Goal: Task Accomplishment & Management: Use online tool/utility

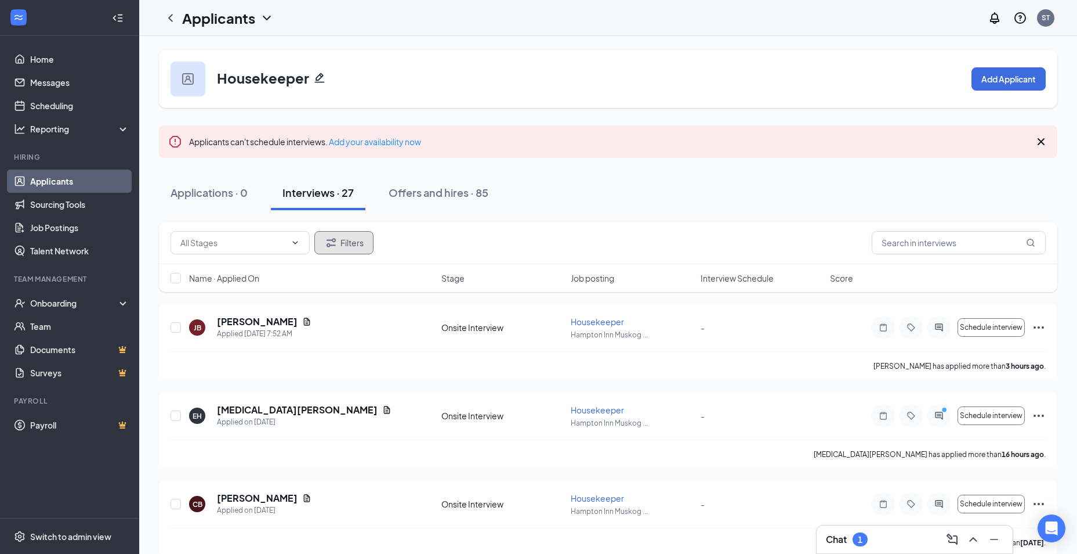
click at [336, 238] on icon "Filter" at bounding box center [331, 243] width 14 height 14
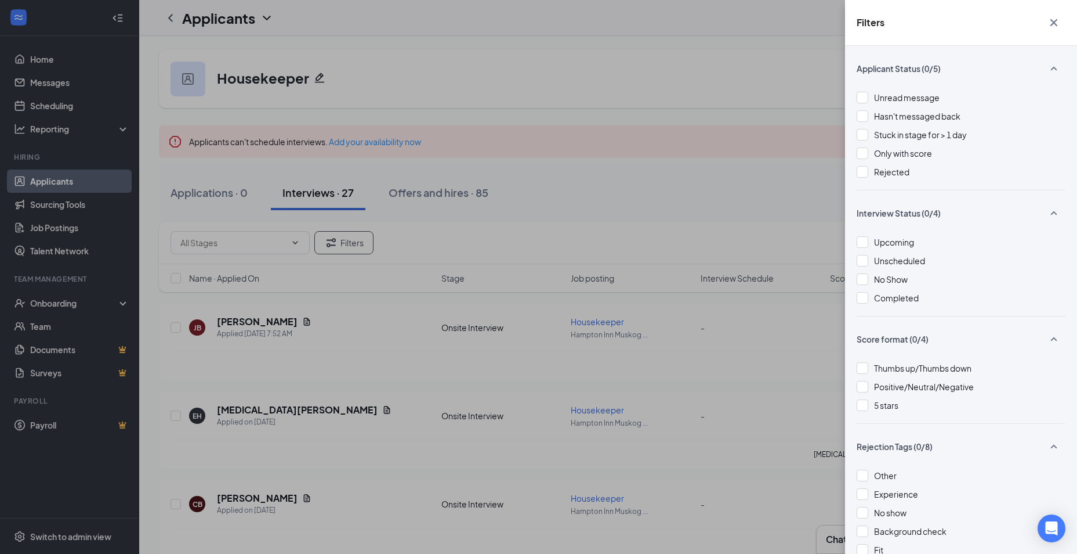
click at [750, 172] on div "Filters Applicant Status (0/5) Unread message Hasn't messaged back Stuck in sta…" at bounding box center [538, 277] width 1077 height 554
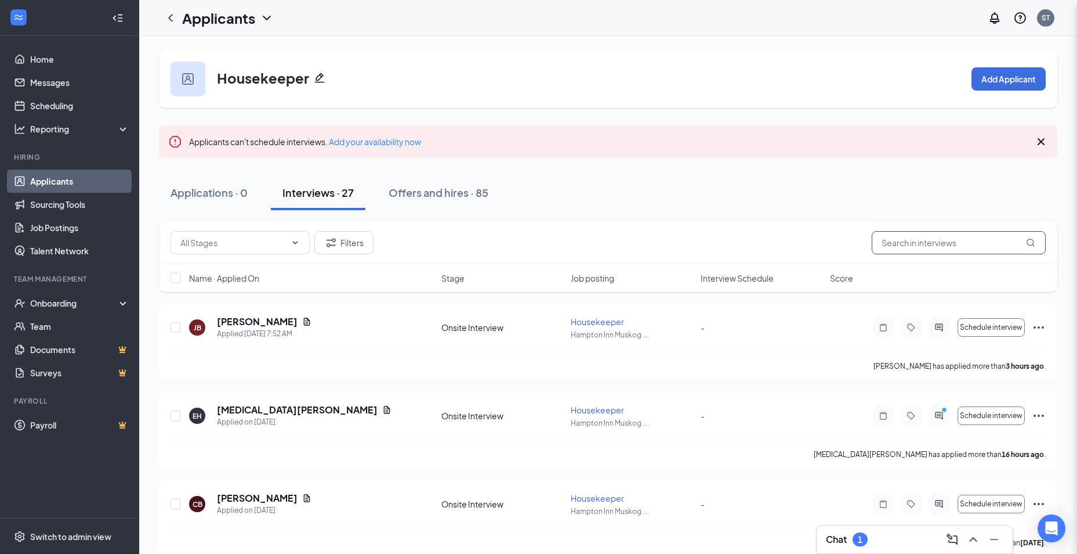
click at [903, 251] on input "text" at bounding box center [959, 242] width 174 height 23
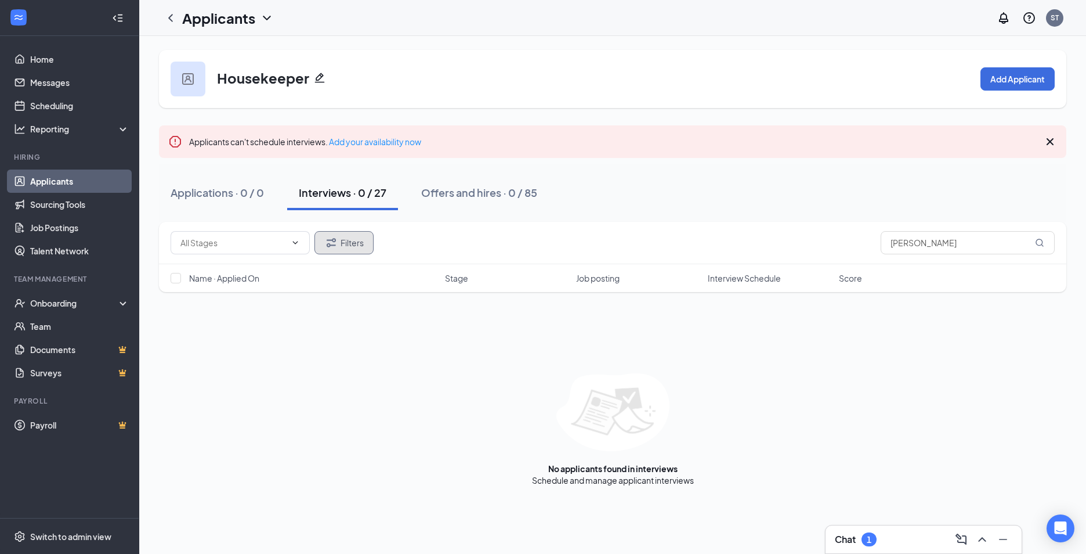
click at [359, 243] on button "Filters" at bounding box center [343, 242] width 59 height 23
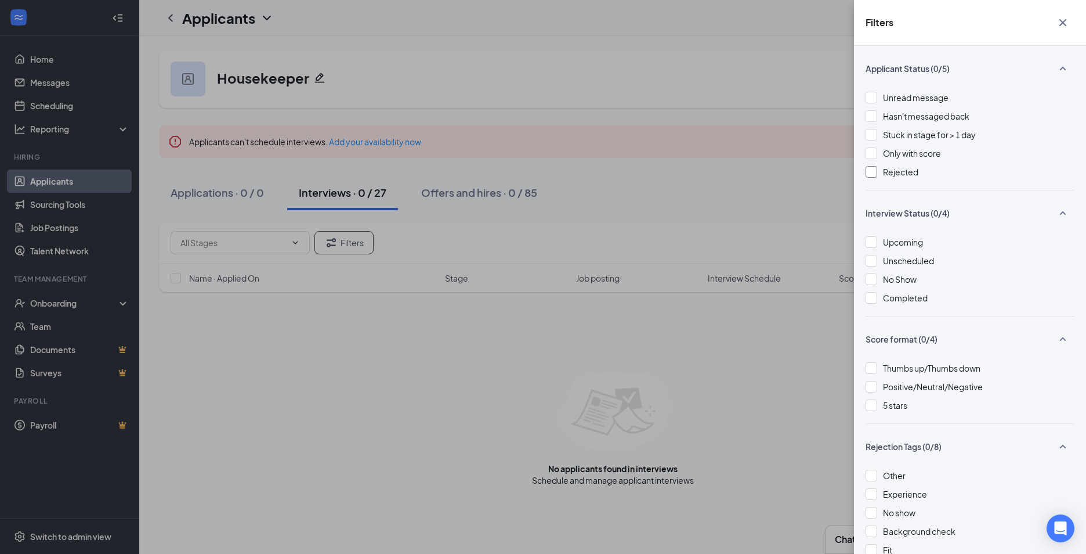
click at [882, 172] on div "Rejected" at bounding box center [970, 171] width 209 height 13
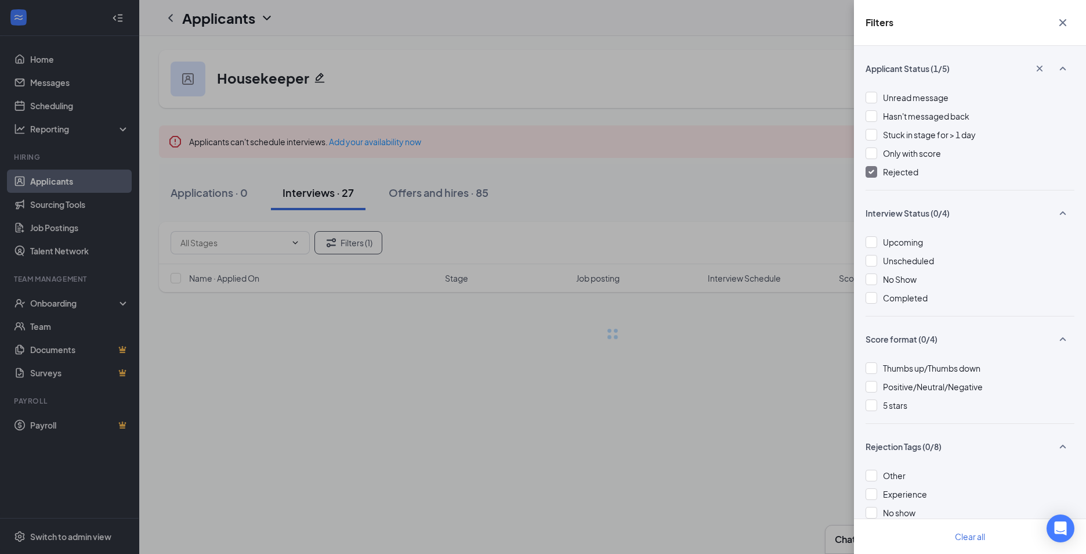
click at [723, 367] on div "Filters Applicant Status (1/5) Unread message Hasn't messaged back Stuck in sta…" at bounding box center [543, 277] width 1086 height 554
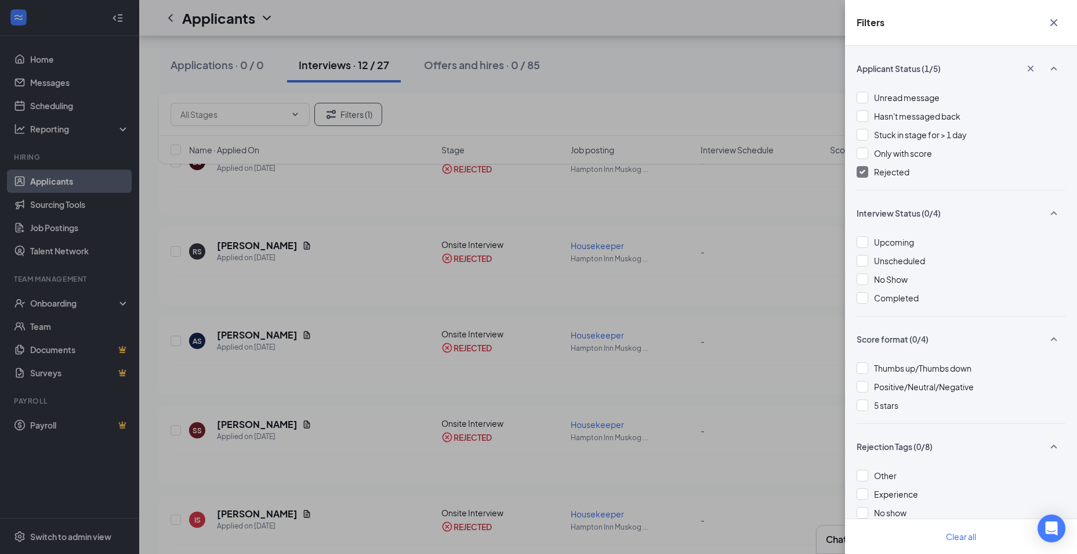
scroll to position [845, 0]
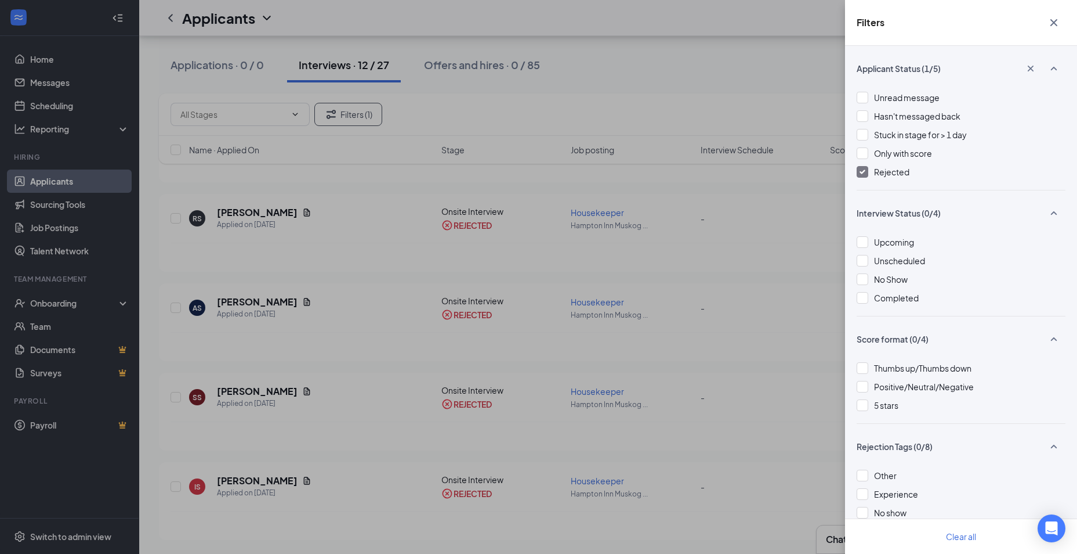
click at [684, 99] on div "Filters Applicant Status (1/5) Unread message Hasn't messaged back Stuck in sta…" at bounding box center [538, 277] width 1077 height 554
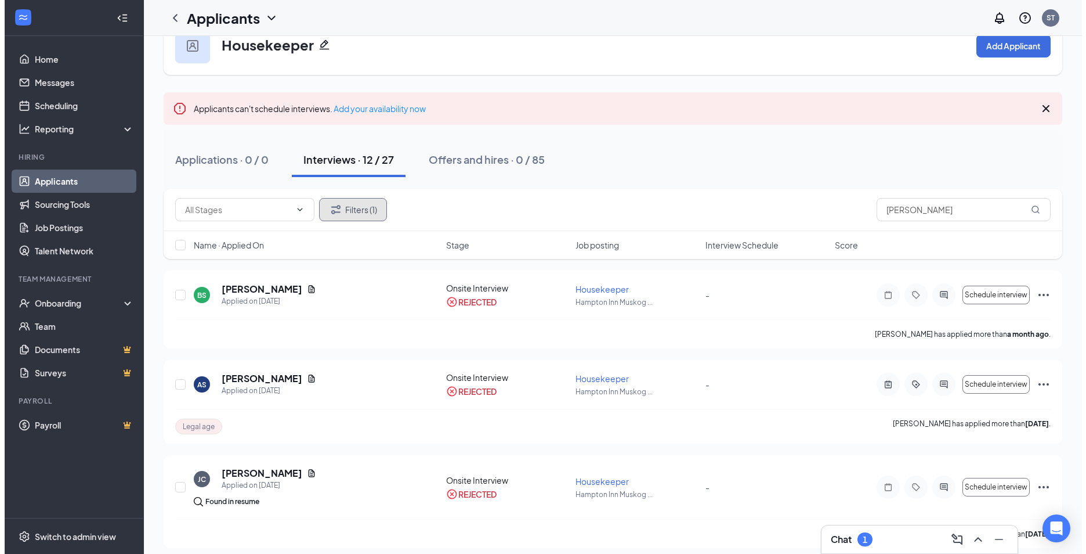
scroll to position [0, 0]
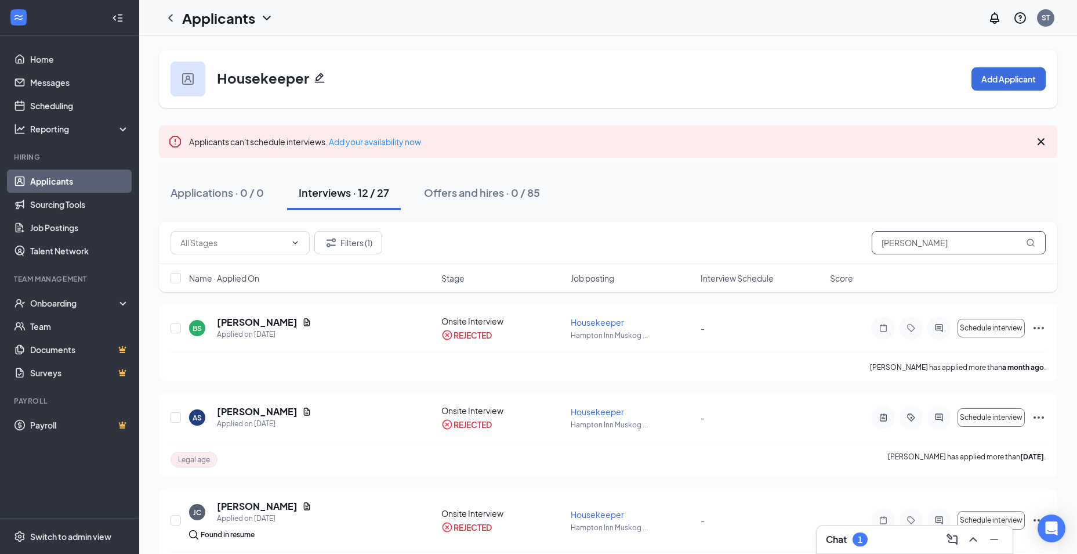
click at [923, 250] on input "[PERSON_NAME]" at bounding box center [959, 242] width 174 height 23
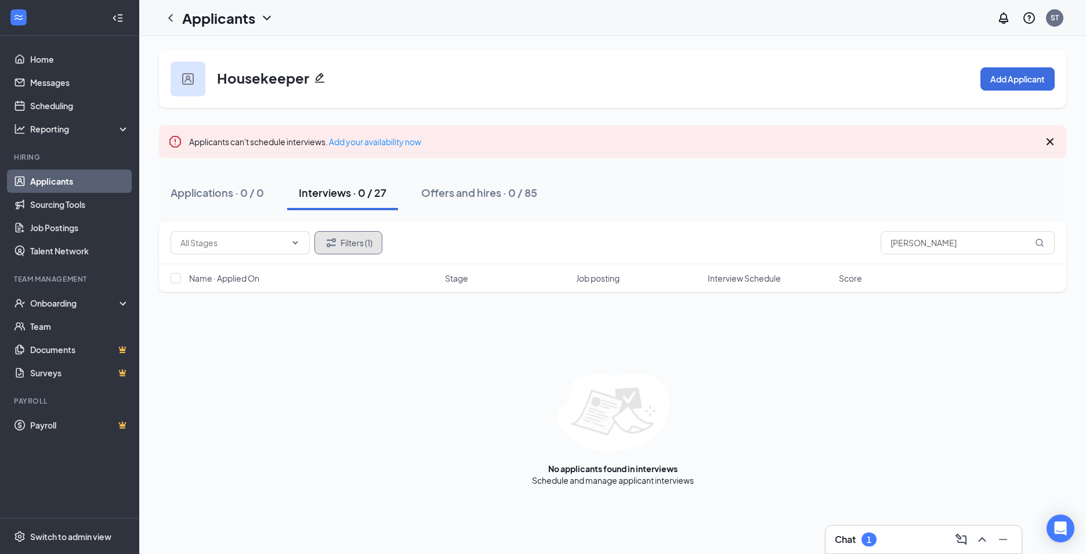
click at [340, 235] on button "Filters (1)" at bounding box center [348, 242] width 68 height 23
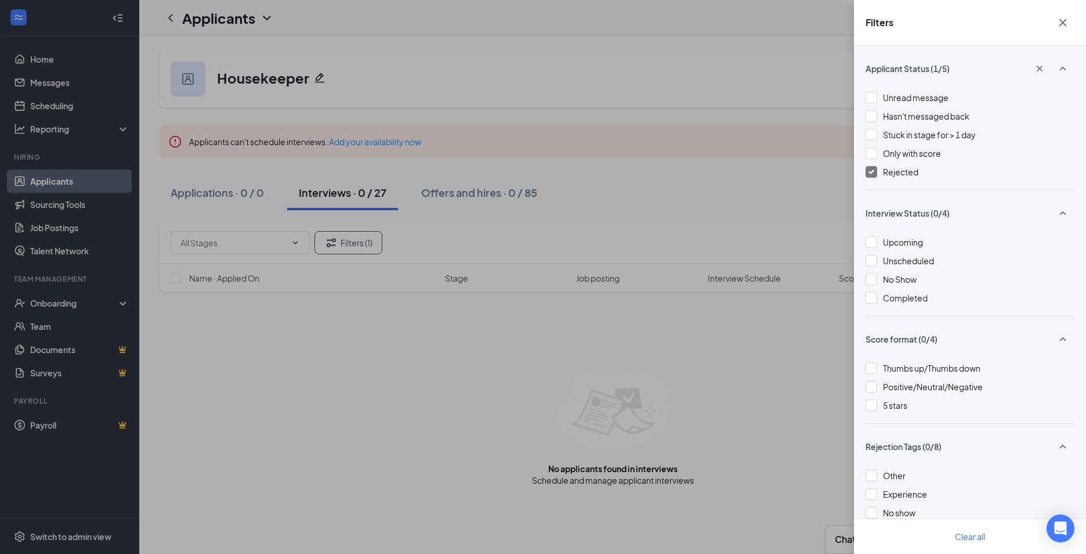
click at [870, 170] on img at bounding box center [872, 171] width 6 height 5
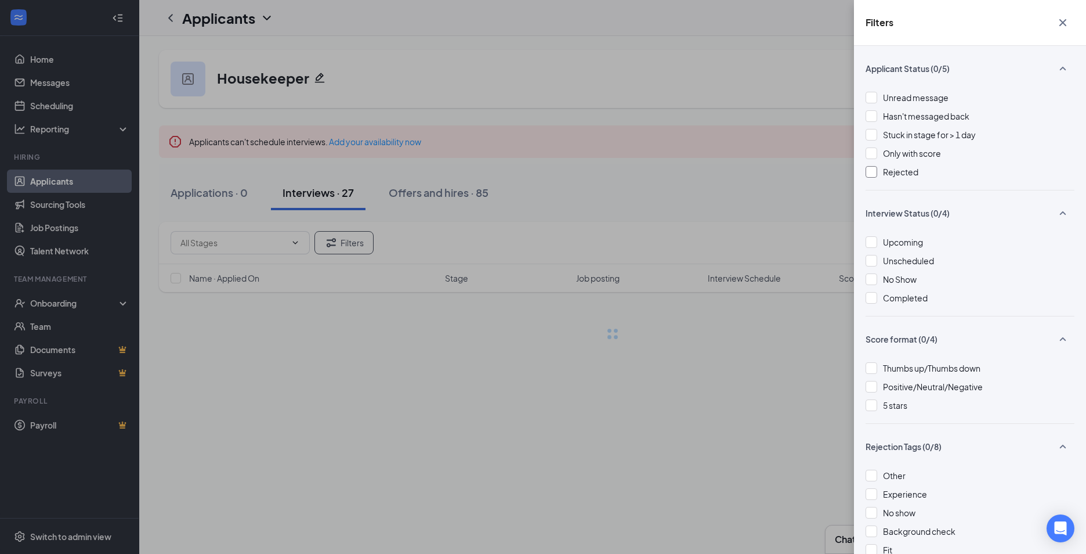
click at [682, 181] on div "Filters Applicant Status (0/5) Unread message Hasn't messaged back Stuck in sta…" at bounding box center [543, 277] width 1086 height 554
click at [1047, 22] on div "Filters" at bounding box center [970, 23] width 232 height 46
click at [1058, 23] on icon "Cross" at bounding box center [1063, 23] width 14 height 14
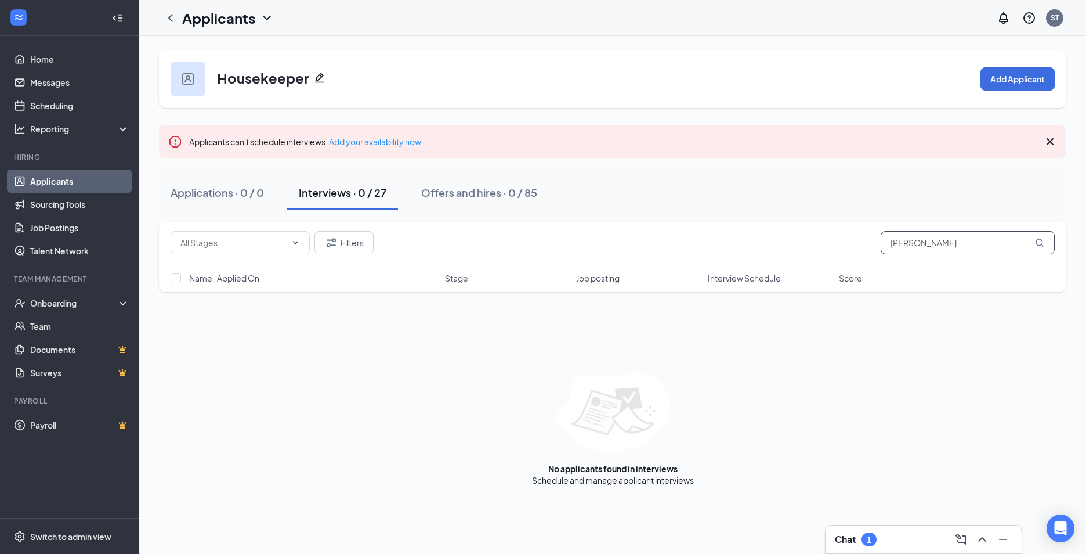
click at [945, 247] on input "[PERSON_NAME]" at bounding box center [968, 242] width 174 height 23
click at [1042, 247] on icon "MagnifyingGlass" at bounding box center [1039, 242] width 9 height 9
click at [1040, 244] on icon "MagnifyingGlass" at bounding box center [1039, 242] width 9 height 9
click at [978, 238] on input "[PERSON_NAME]" at bounding box center [968, 242] width 174 height 23
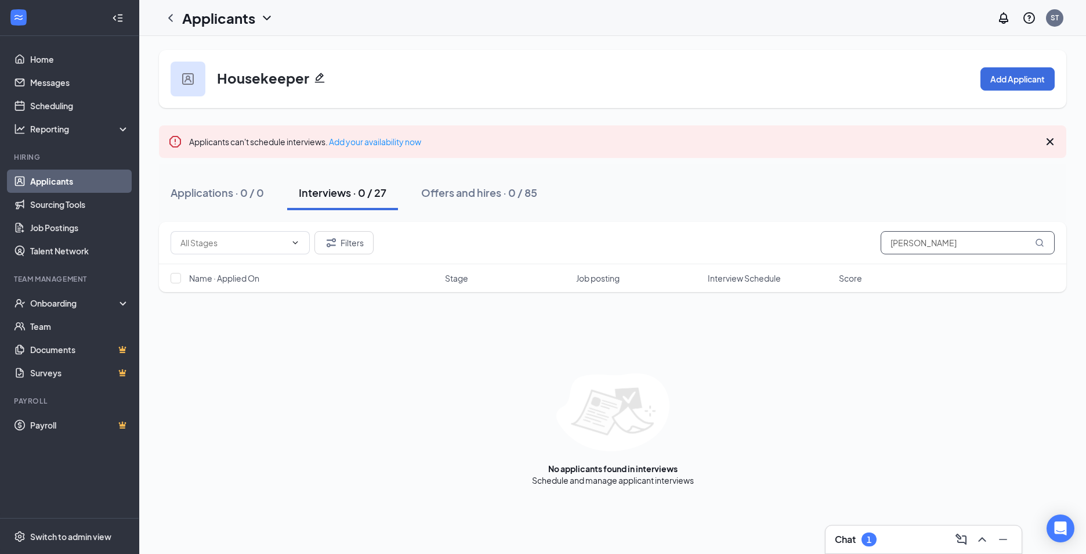
click at [978, 238] on input "[PERSON_NAME]" at bounding box center [968, 242] width 174 height 23
type input "[PERSON_NAME]"
click at [348, 247] on button "Filters" at bounding box center [343, 242] width 59 height 23
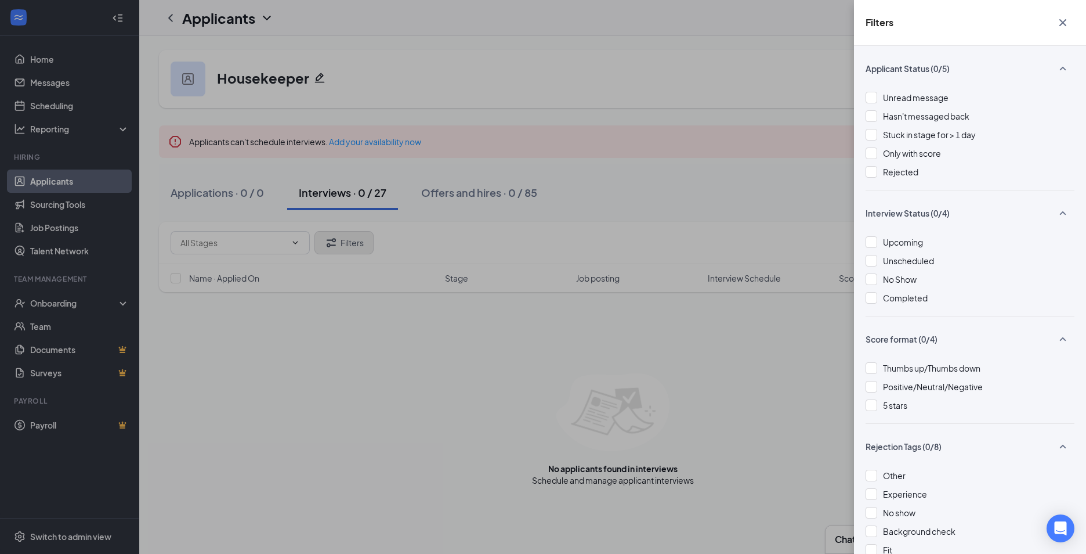
click at [348, 246] on div "Filters Applicant Status (0/5) Unread message Hasn't messaged back Stuck in sta…" at bounding box center [543, 277] width 1086 height 554
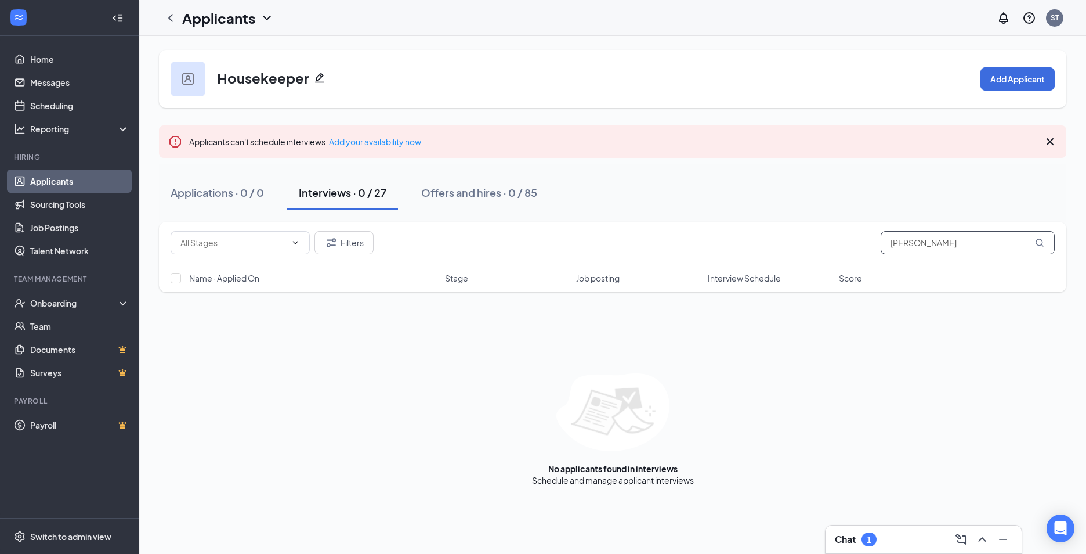
click at [938, 246] on input "[PERSON_NAME]" at bounding box center [968, 242] width 174 height 23
click at [1046, 249] on input "[PERSON_NAME]" at bounding box center [968, 242] width 174 height 23
click at [1044, 239] on icon "MagnifyingGlass" at bounding box center [1039, 242] width 9 height 9
click at [1031, 241] on input "[PERSON_NAME]" at bounding box center [968, 242] width 174 height 23
click at [1039, 245] on icon "MagnifyingGlass" at bounding box center [1040, 242] width 8 height 8
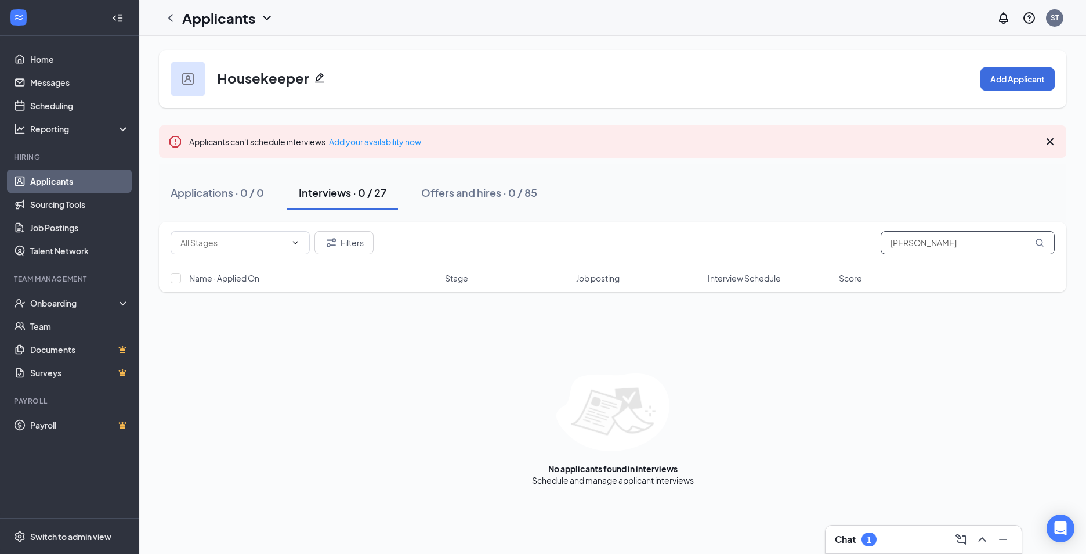
click at [1045, 241] on input "[PERSON_NAME]" at bounding box center [968, 242] width 174 height 23
drag, startPoint x: 988, startPoint y: 251, endPoint x: 775, endPoint y: 236, distance: 212.9
click at [775, 236] on div "Filters [PERSON_NAME]" at bounding box center [613, 242] width 884 height 23
type input "[PERSON_NAME]"
click at [467, 368] on div "Filters [PERSON_NAME] Name · Applied On Stage Job posting Interview Schedule Sc…" at bounding box center [612, 354] width 907 height 264
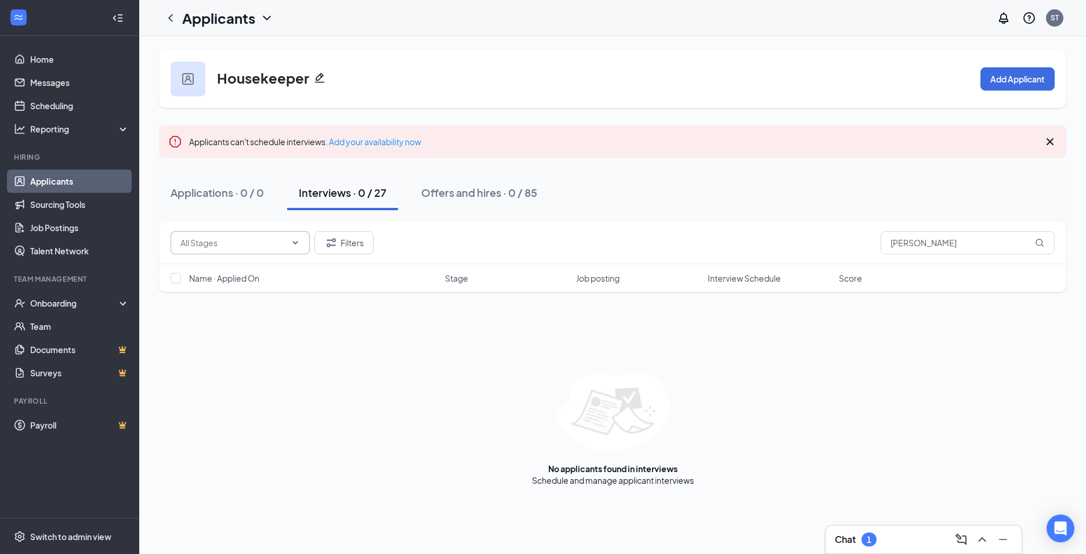
click at [272, 238] on input "text" at bounding box center [233, 242] width 106 height 13
click at [568, 194] on div "Applications · 0 / 0 Interviews · 0 / 27 Offers and hires · 0 / 85" at bounding box center [612, 192] width 907 height 35
click at [351, 206] on button "Interviews · 0 / 27" at bounding box center [342, 192] width 111 height 35
click at [907, 238] on input "[PERSON_NAME]" at bounding box center [968, 242] width 174 height 23
click at [1026, 239] on input "[PERSON_NAME]" at bounding box center [968, 242] width 174 height 23
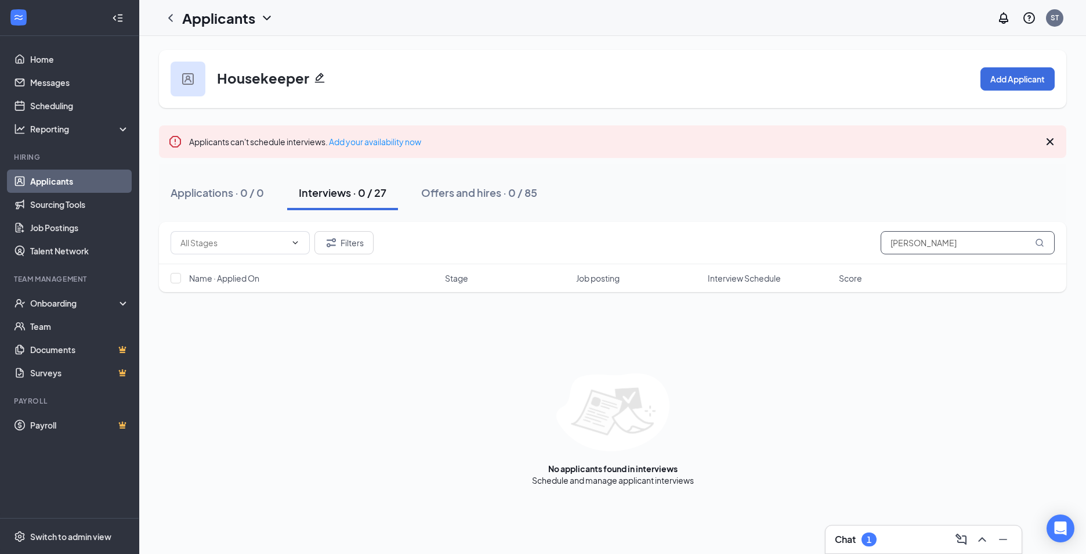
click at [1051, 251] on input "[PERSON_NAME]" at bounding box center [968, 242] width 174 height 23
click at [1029, 244] on input "[PERSON_NAME]" at bounding box center [968, 242] width 174 height 23
click at [1044, 235] on input "[PERSON_NAME]" at bounding box center [968, 242] width 174 height 23
click at [1024, 240] on input "[PERSON_NAME]" at bounding box center [968, 242] width 174 height 23
click at [333, 241] on icon "Filter" at bounding box center [331, 242] width 9 height 9
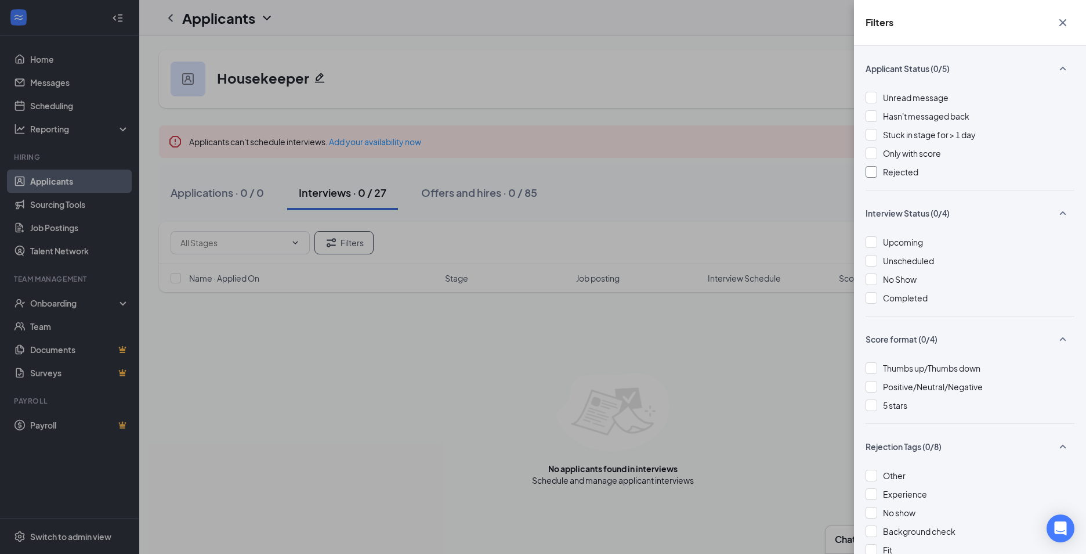
click at [873, 177] on div at bounding box center [872, 172] width 12 height 12
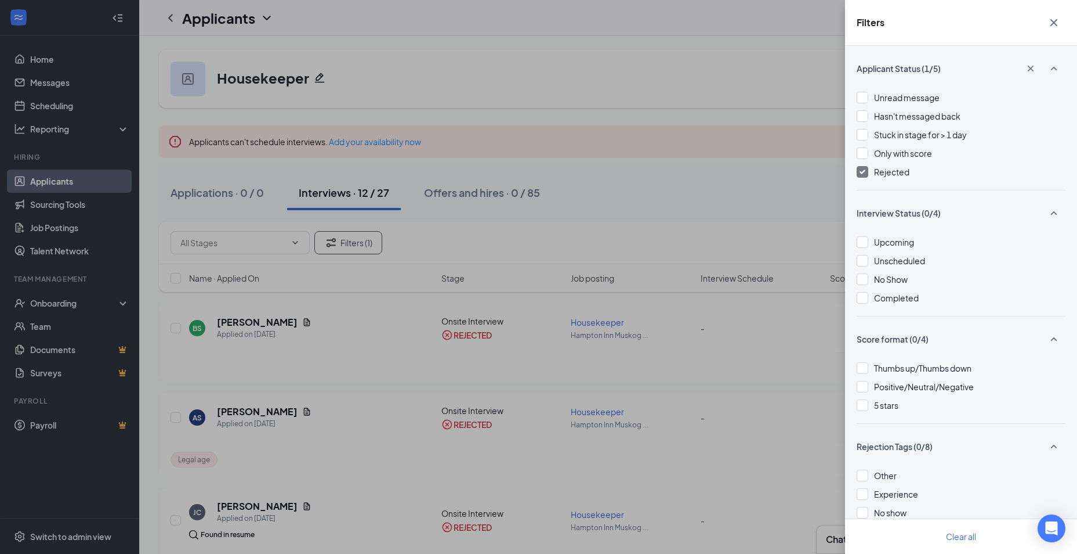
click at [629, 234] on div "Filters Applicant Status (1/5) Unread message Hasn't messaged back Stuck in sta…" at bounding box center [538, 277] width 1077 height 554
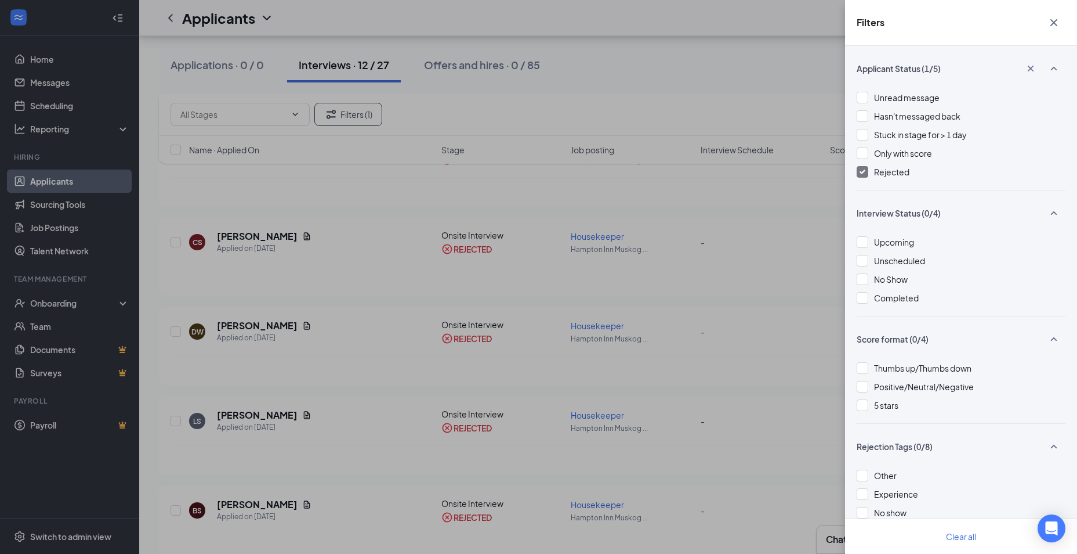
scroll to position [522, 0]
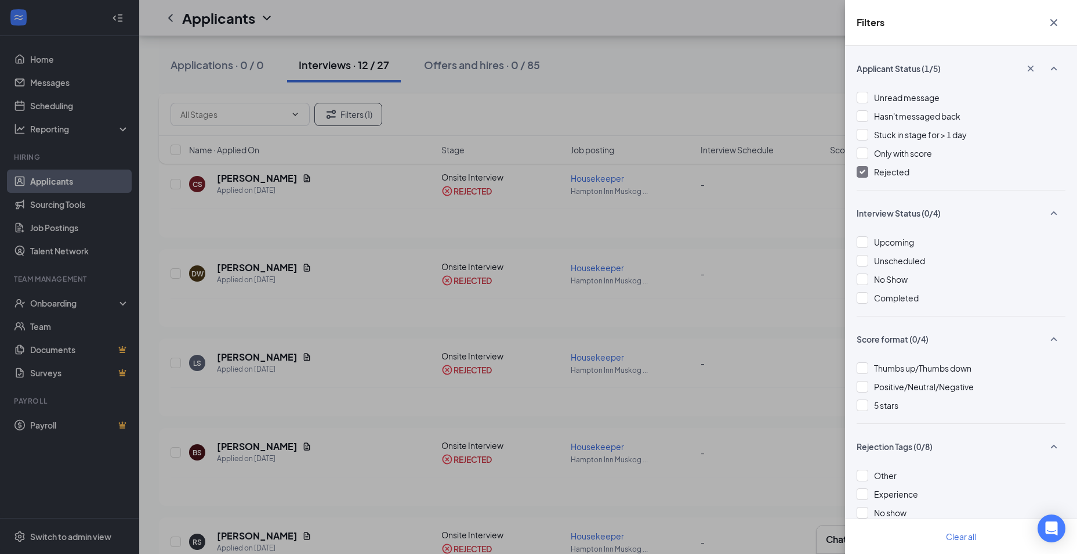
click at [1058, 26] on icon "Cross" at bounding box center [1054, 22] width 7 height 7
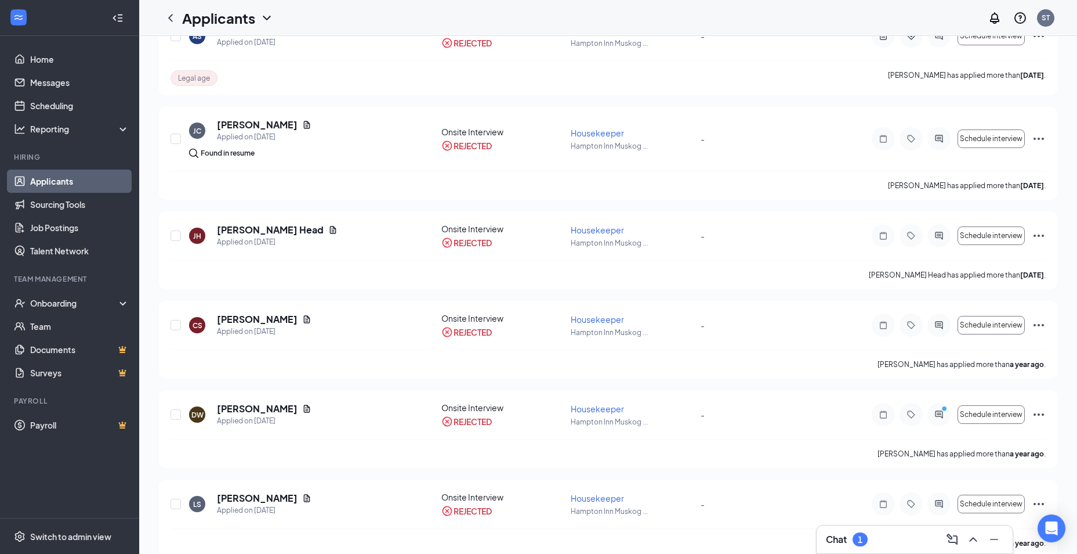
scroll to position [0, 0]
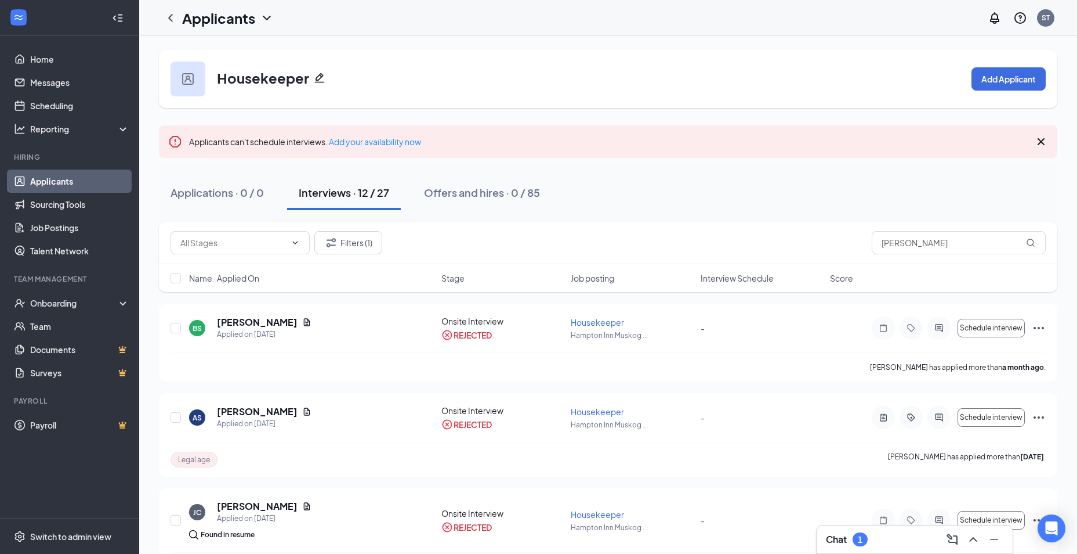
click at [600, 144] on div "Applicants can't schedule interviews. Add your availability now" at bounding box center [608, 141] width 899 height 32
click at [1042, 146] on icon "Cross" at bounding box center [1042, 142] width 14 height 14
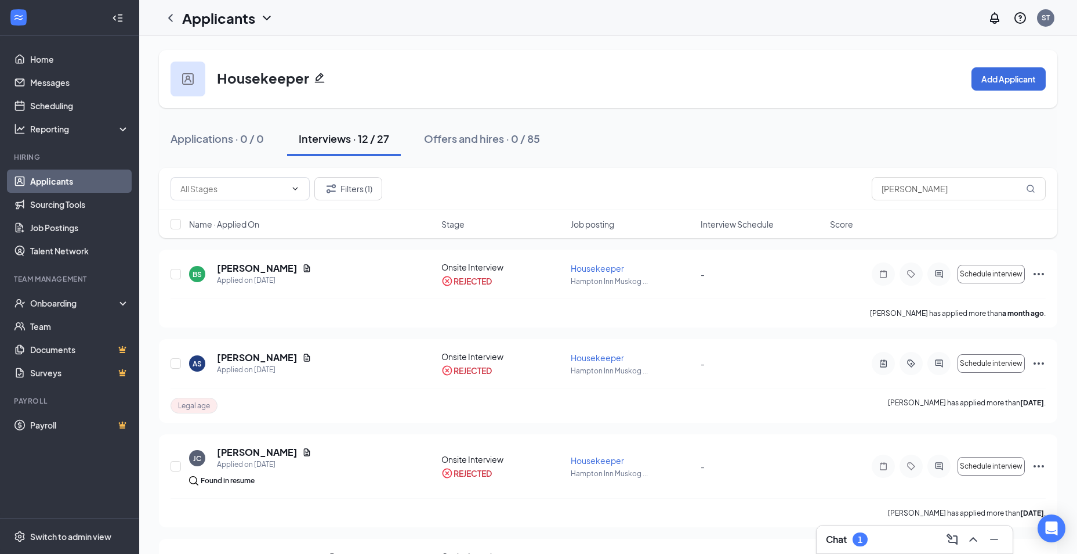
click at [709, 106] on div "Housekeeper Add Applicant" at bounding box center [608, 79] width 899 height 58
click at [708, 54] on div "Housekeeper Add Applicant" at bounding box center [608, 79] width 899 height 58
click at [34, 59] on link "Home" at bounding box center [79, 59] width 99 height 23
